Goal: Find specific page/section: Find specific page/section

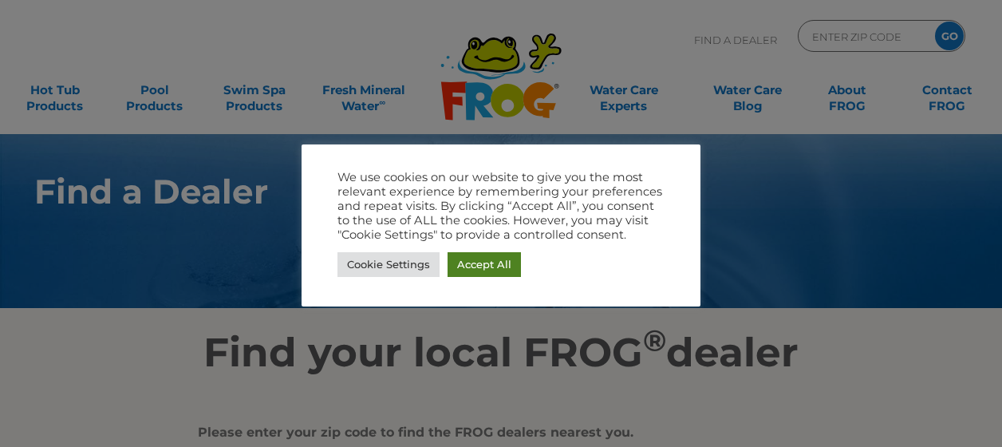
click at [499, 262] on link "Accept All" at bounding box center [484, 264] width 73 height 25
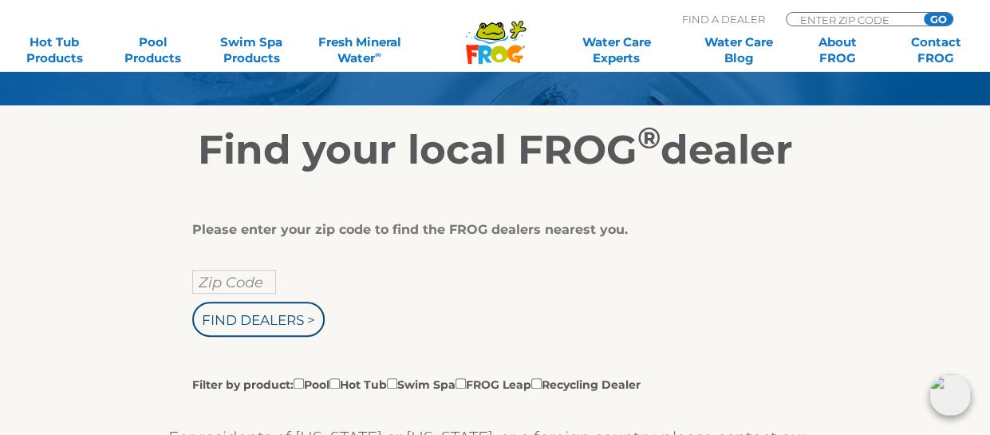
scroll to position [239, 0]
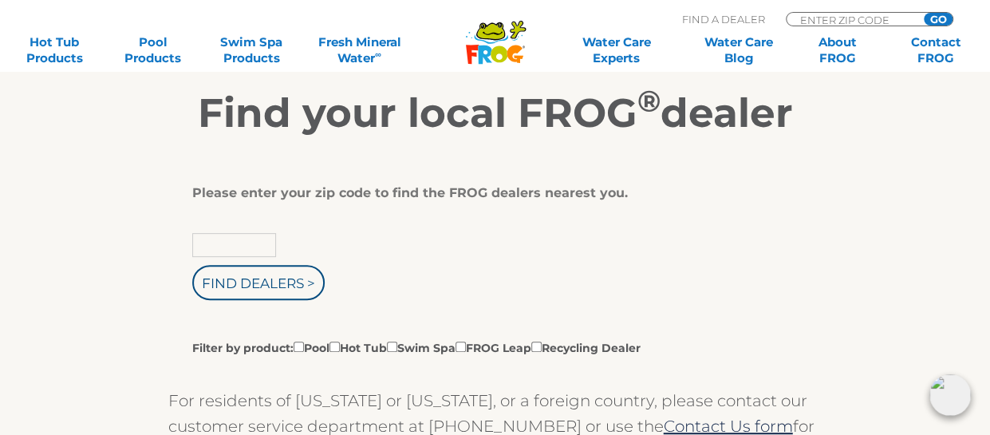
click at [217, 242] on input "text" at bounding box center [234, 245] width 84 height 24
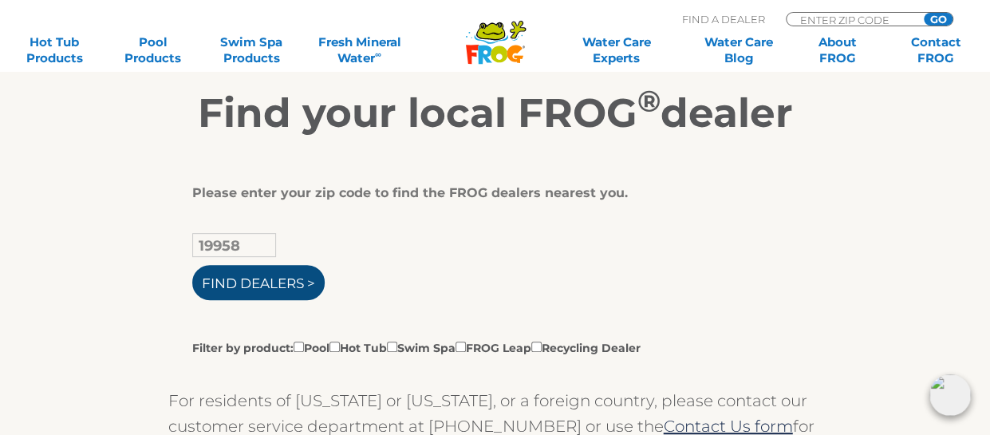
type input "19958"
click at [262, 288] on input "Find Dealers >" at bounding box center [258, 282] width 132 height 35
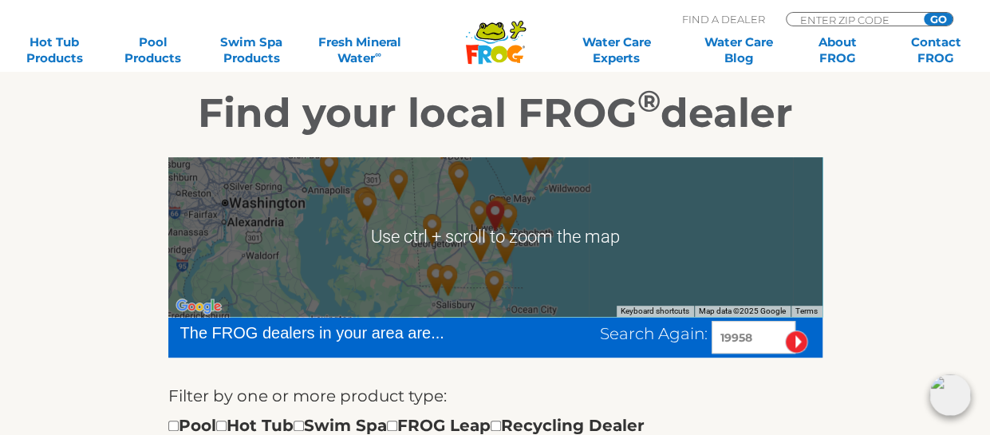
scroll to position [319, 0]
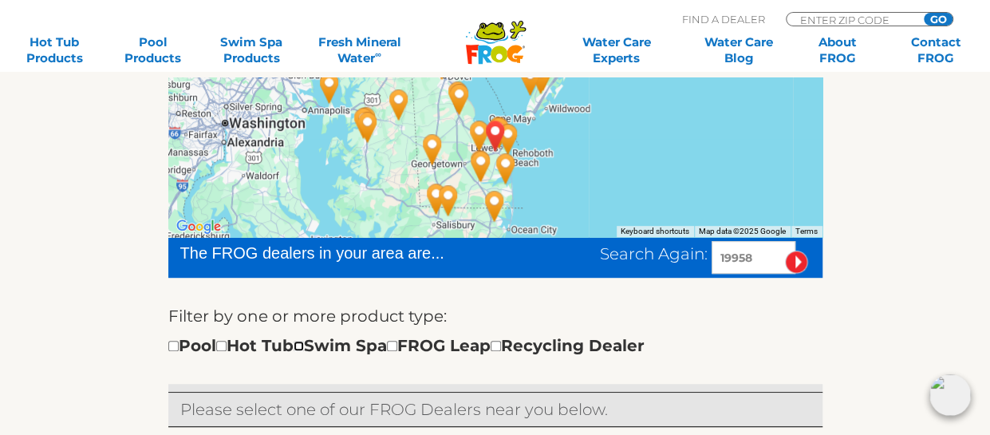
click at [304, 348] on input "checkbox" at bounding box center [299, 346] width 10 height 10
checkbox input "true"
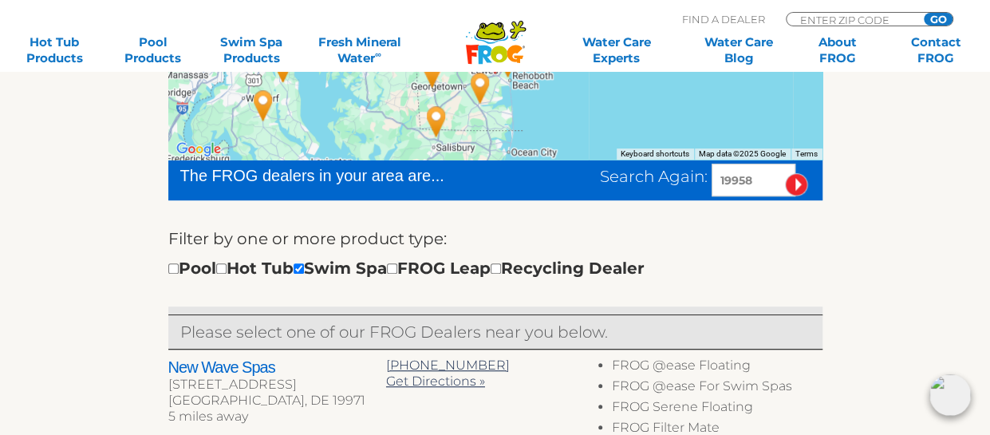
scroll to position [476, 0]
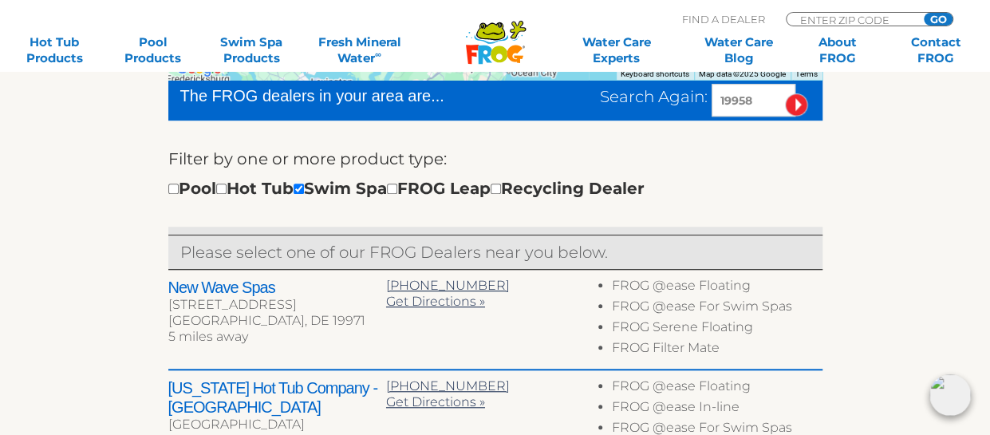
drag, startPoint x: 719, startPoint y: 98, endPoint x: 756, endPoint y: 100, distance: 37.5
click at [756, 100] on input "19958" at bounding box center [754, 100] width 84 height 33
type input "23456"
click at [796, 104] on input "image" at bounding box center [796, 104] width 23 height 23
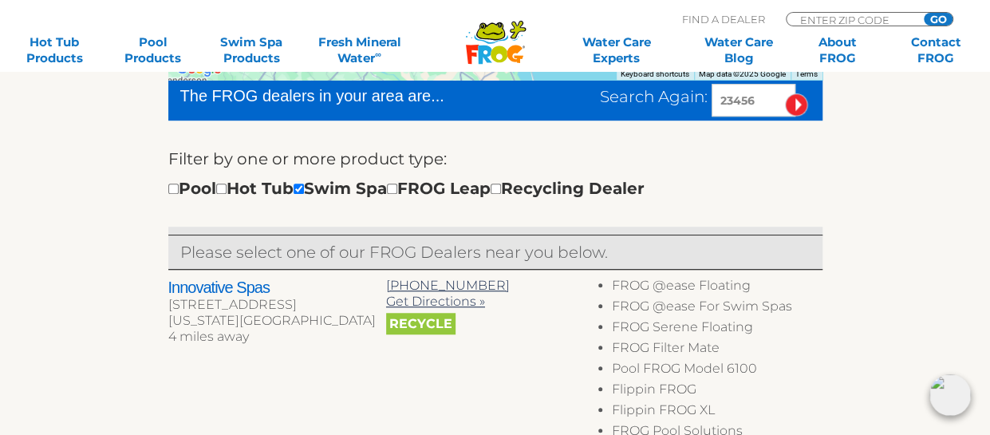
scroll to position [397, 0]
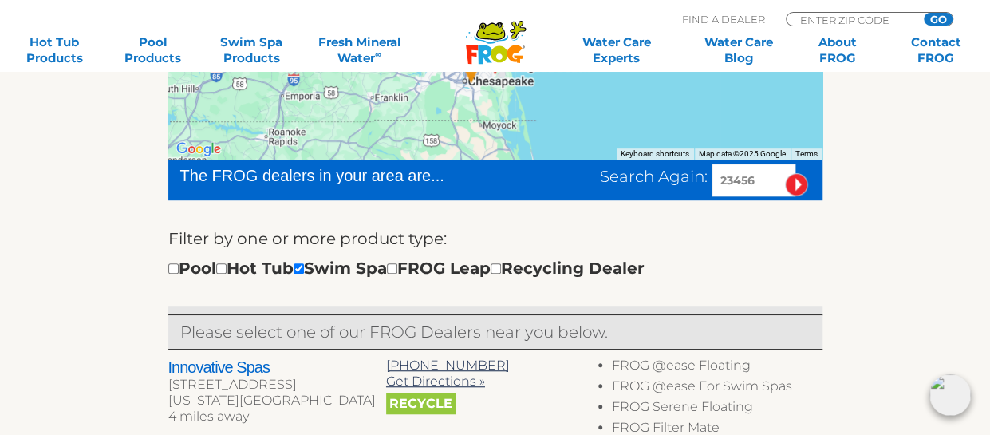
drag, startPoint x: 721, startPoint y: 180, endPoint x: 763, endPoint y: 185, distance: 41.9
click at [763, 185] on input "23456" at bounding box center [754, 180] width 84 height 33
type input "19958"
click at [798, 180] on input "image" at bounding box center [796, 184] width 23 height 23
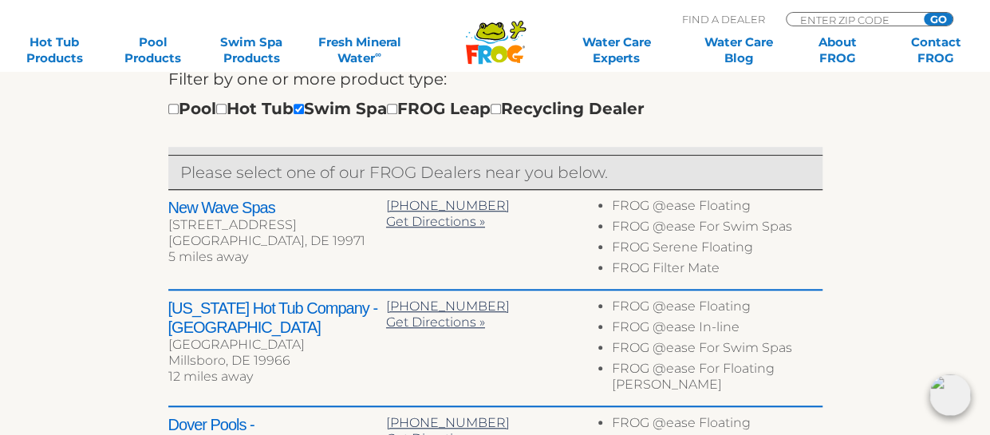
scroll to position [476, 0]
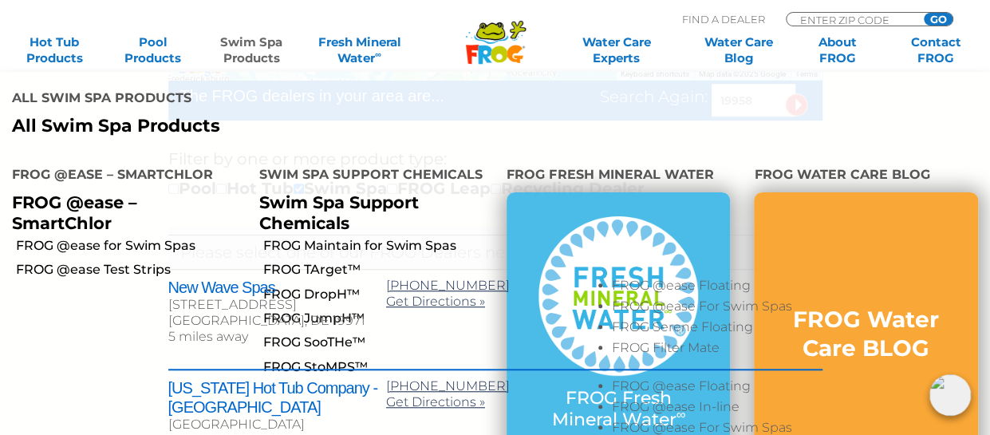
click at [251, 44] on link "Swim Spa Products" at bounding box center [251, 50] width 77 height 32
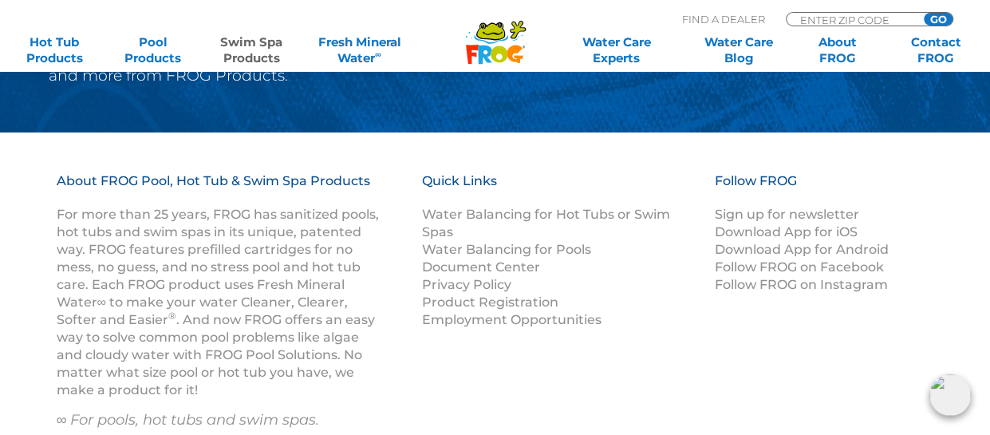
scroll to position [2952, 0]
